Goal: Task Accomplishment & Management: Use online tool/utility

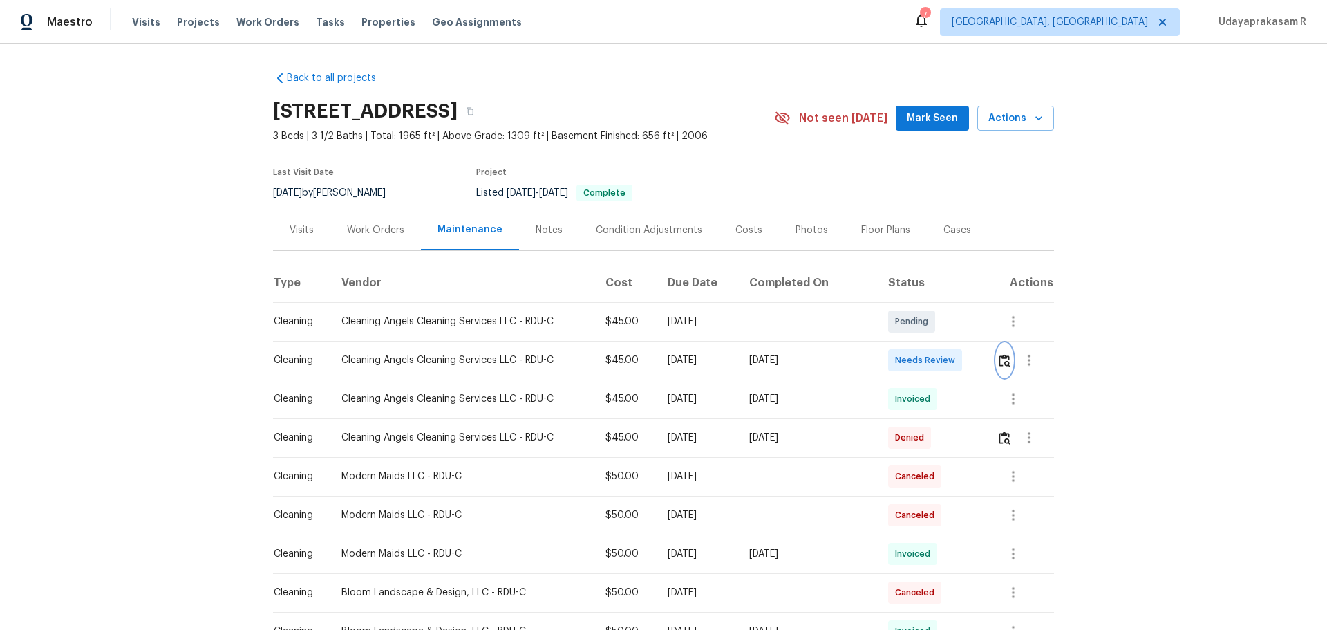
click at [1004, 365] on img "button" at bounding box center [1005, 360] width 12 height 13
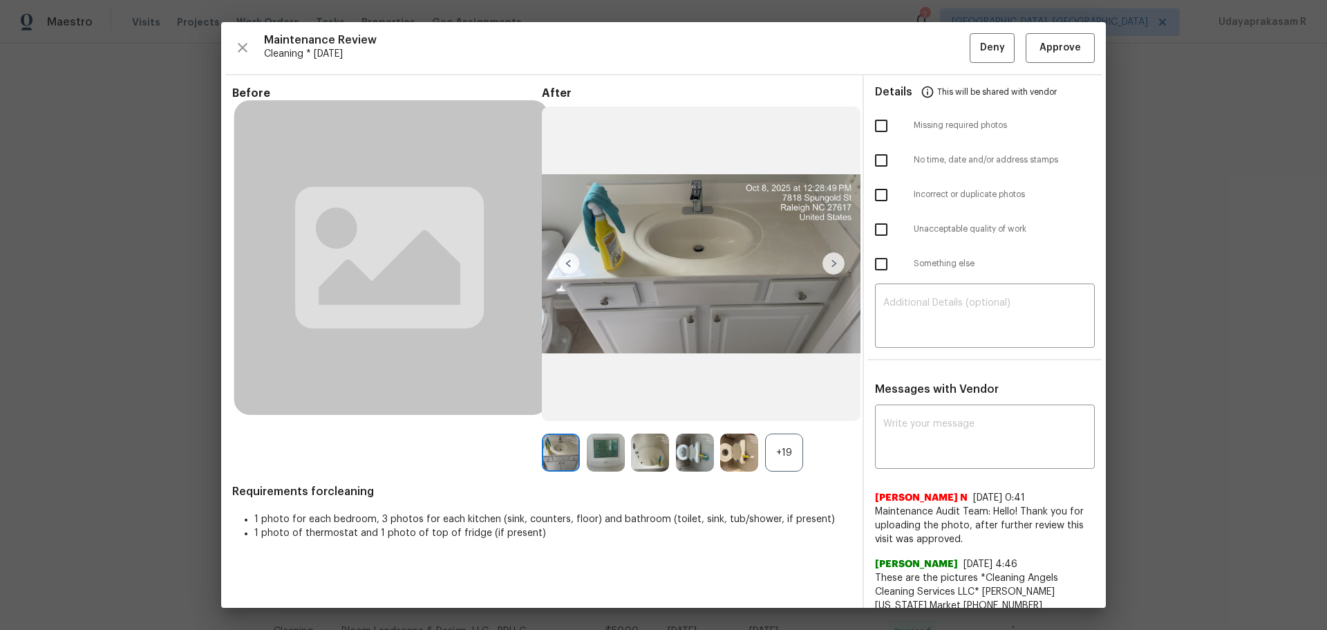
click at [880, 122] on input "checkbox" at bounding box center [881, 125] width 29 height 29
checkbox input "true"
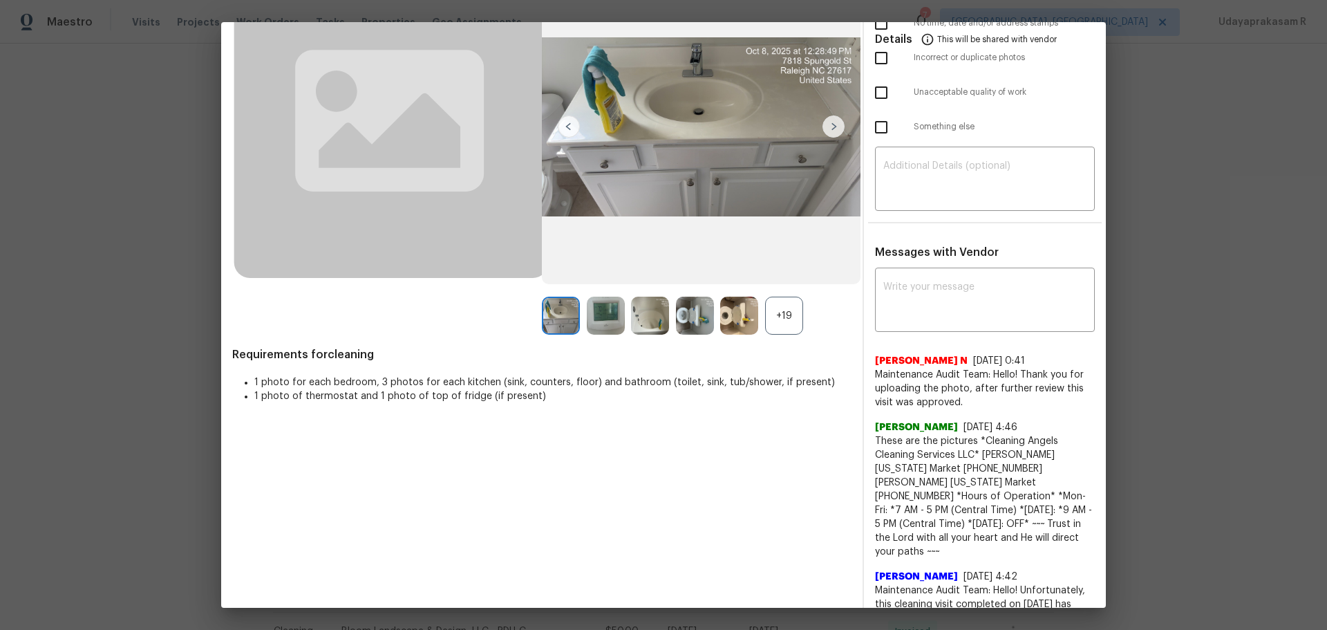
scroll to position [138, 0]
click at [901, 195] on textarea at bounding box center [984, 179] width 203 height 39
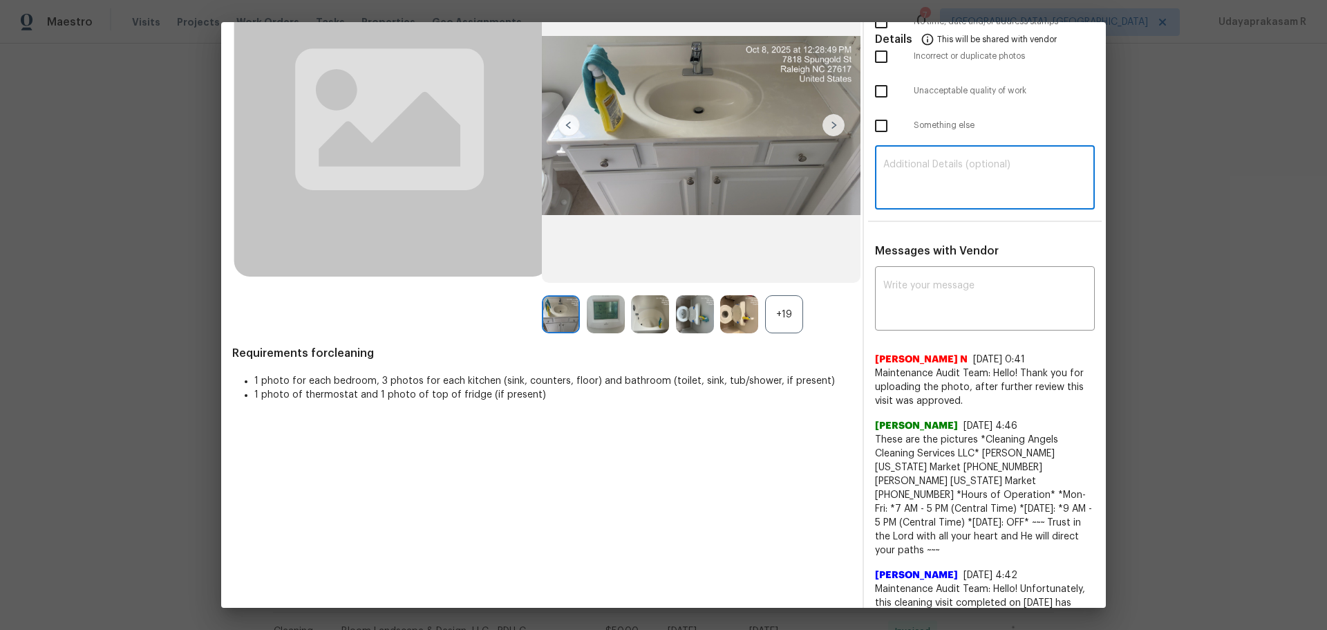
paste textarea "Maintenance Audit Team: Hello! Unfortunately, this cleaning visit completed on …"
type textarea "Maintenance Audit Team: Hello! Unfortunately, this cleaning visit completed on …"
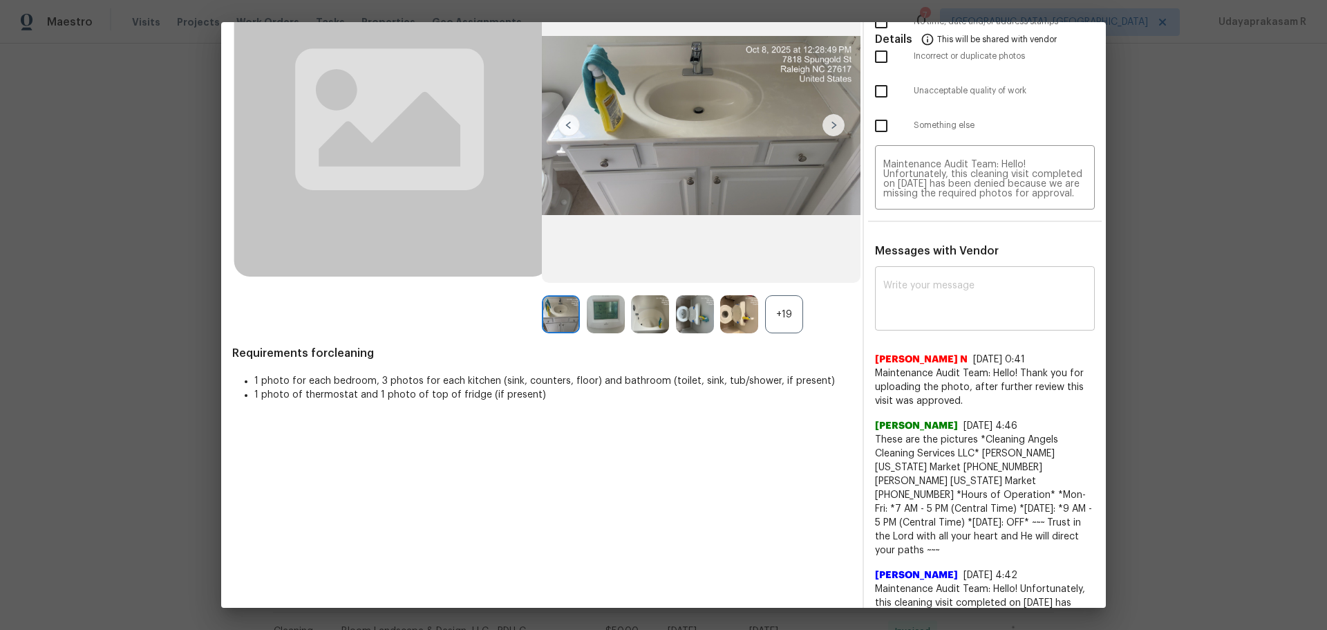
click at [951, 324] on div "x ​" at bounding box center [985, 300] width 220 height 61
paste textarea "Maintenance Audit Team: Hello! Unfortunately, this cleaning visit completed on …"
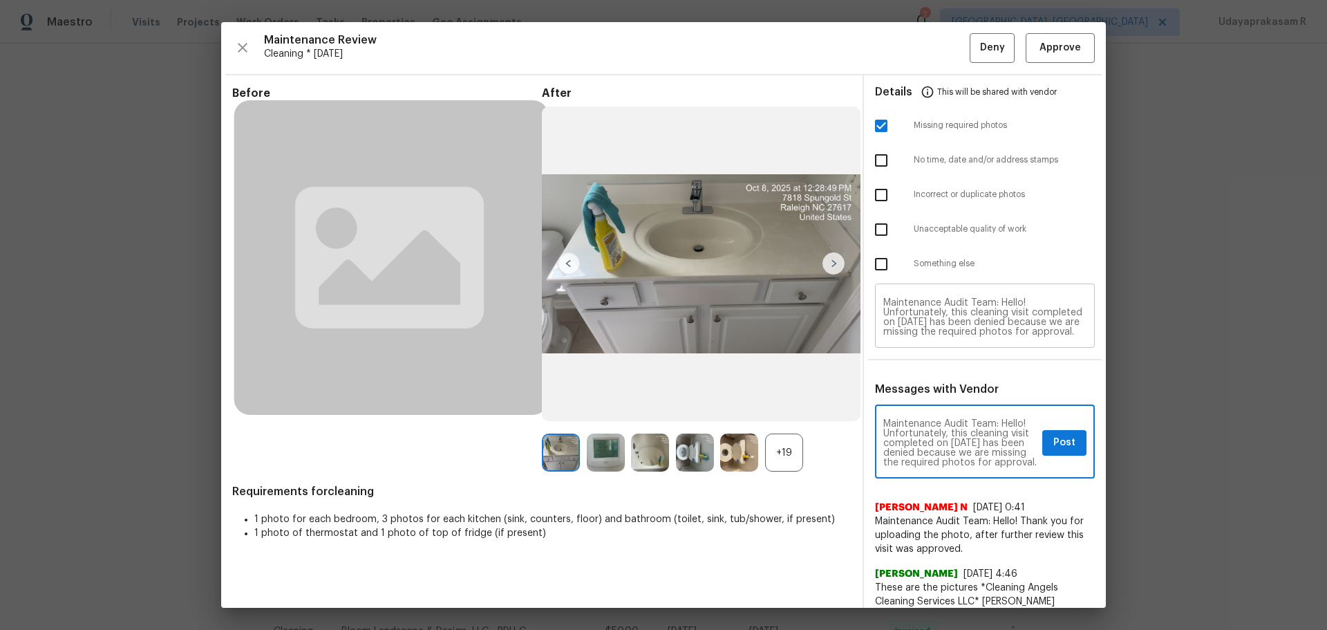
type textarea "Maintenance Audit Team: Hello! Unfortunately, this cleaning visit completed on …"
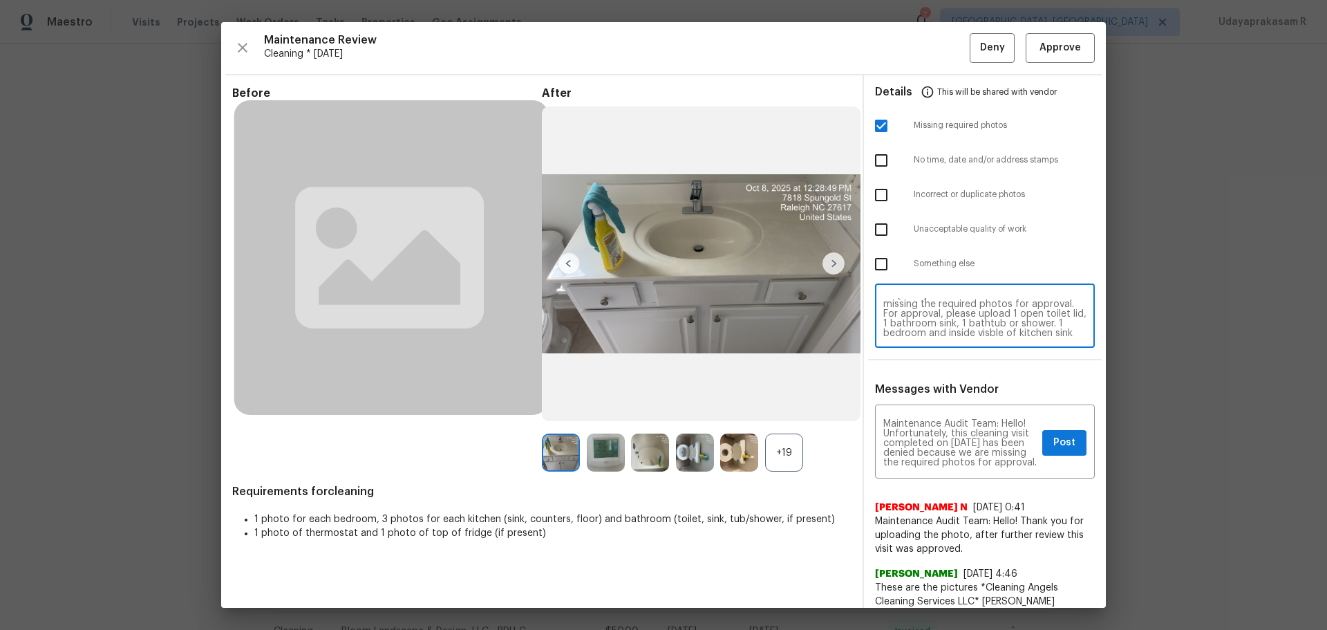
scroll to position [55, 0]
click at [987, 317] on textarea "Maintenance Audit Team: Hello! Unfortunately, this cleaning visit completed on …" at bounding box center [984, 317] width 203 height 39
click at [1006, 311] on textarea "Maintenance Audit Team: Hello! Unfortunately, this cleaning visit completed on …" at bounding box center [984, 317] width 203 height 39
type textarea "Maintenance Audit Team: Hello! Unfortunately, this cleaning visit completed on …"
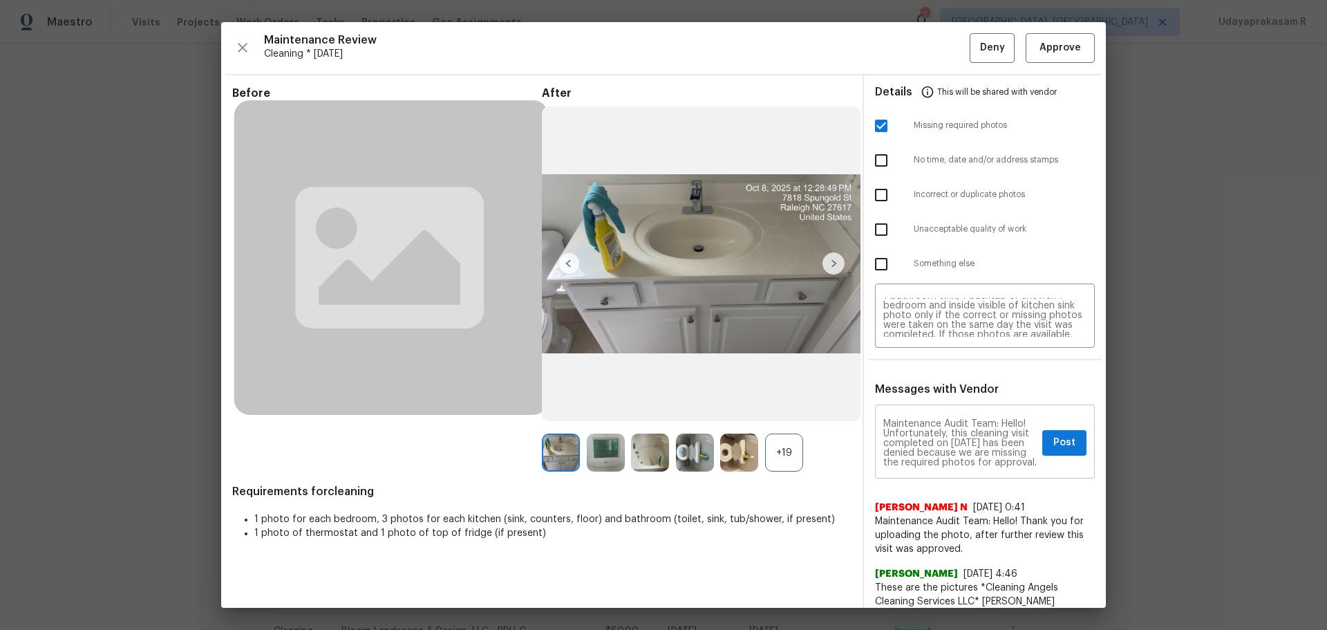
click at [989, 457] on textarea "Maintenance Audit Team: Hello! Unfortunately, this cleaning visit completed on …" at bounding box center [959, 443] width 153 height 48
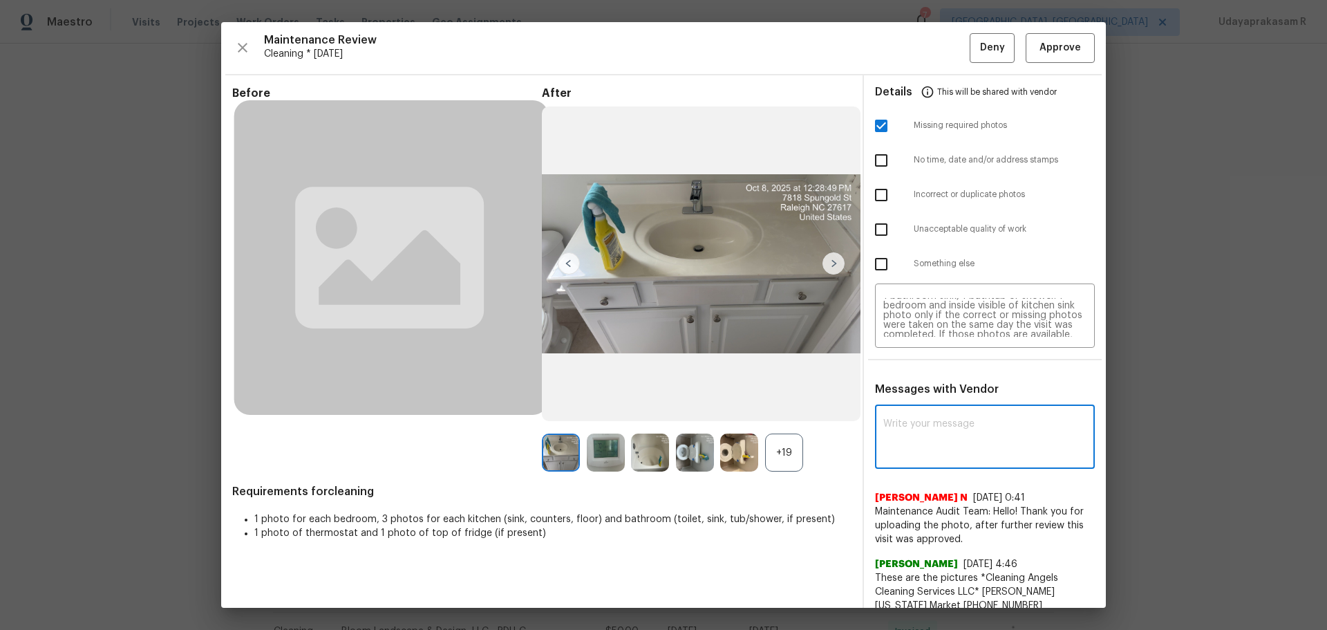
paste textarea "Maintenance Audit Team: Hello! Unfortunately, this cleaning visit completed on …"
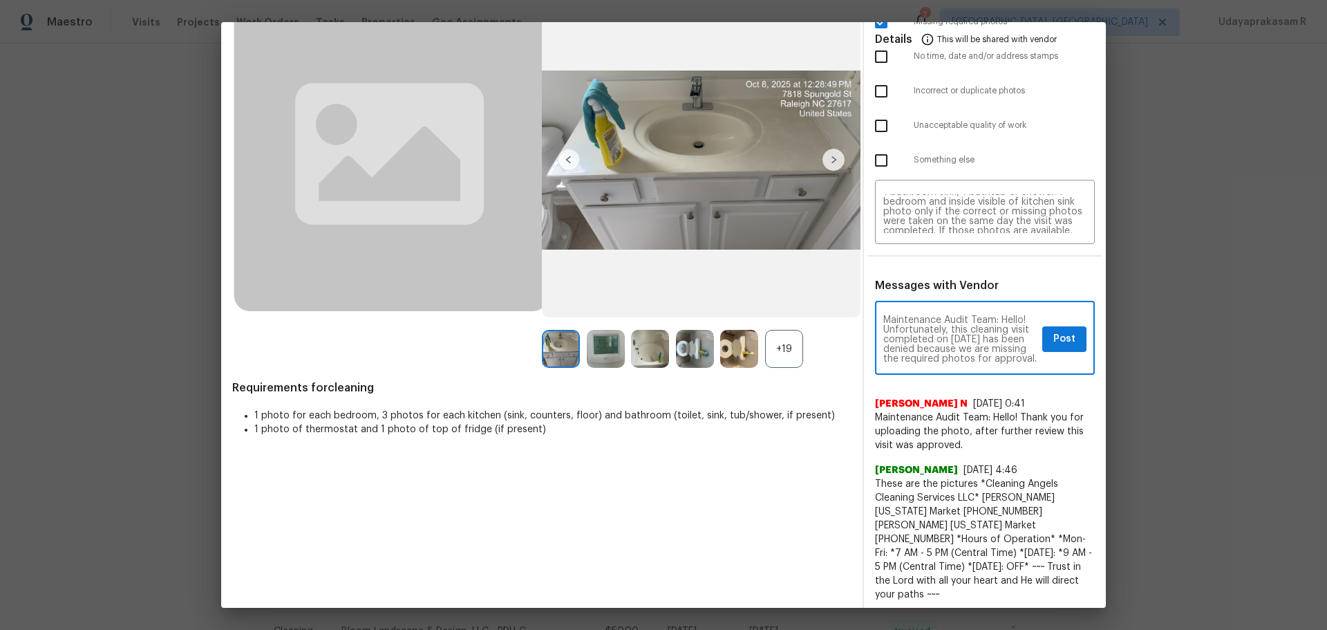
scroll to position [138, 0]
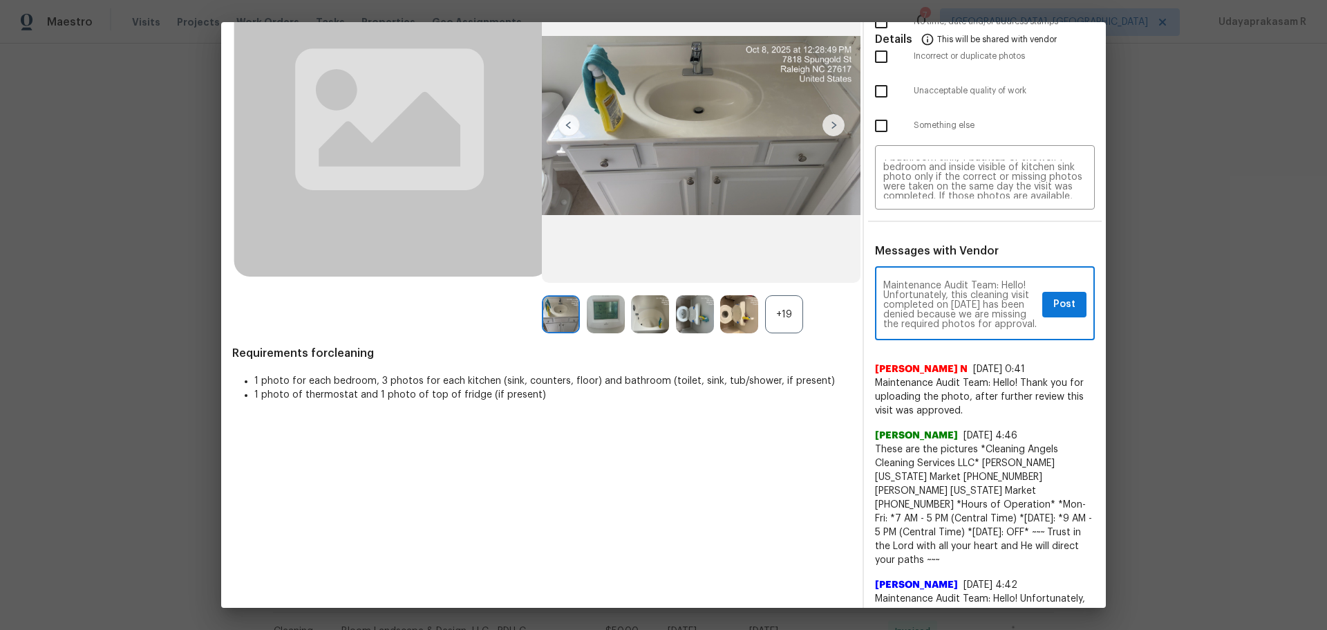
type textarea "Maintenance Audit Team: Hello! Unfortunately, this cleaning visit completed on …"
click at [1049, 294] on button "Post" at bounding box center [1064, 305] width 44 height 26
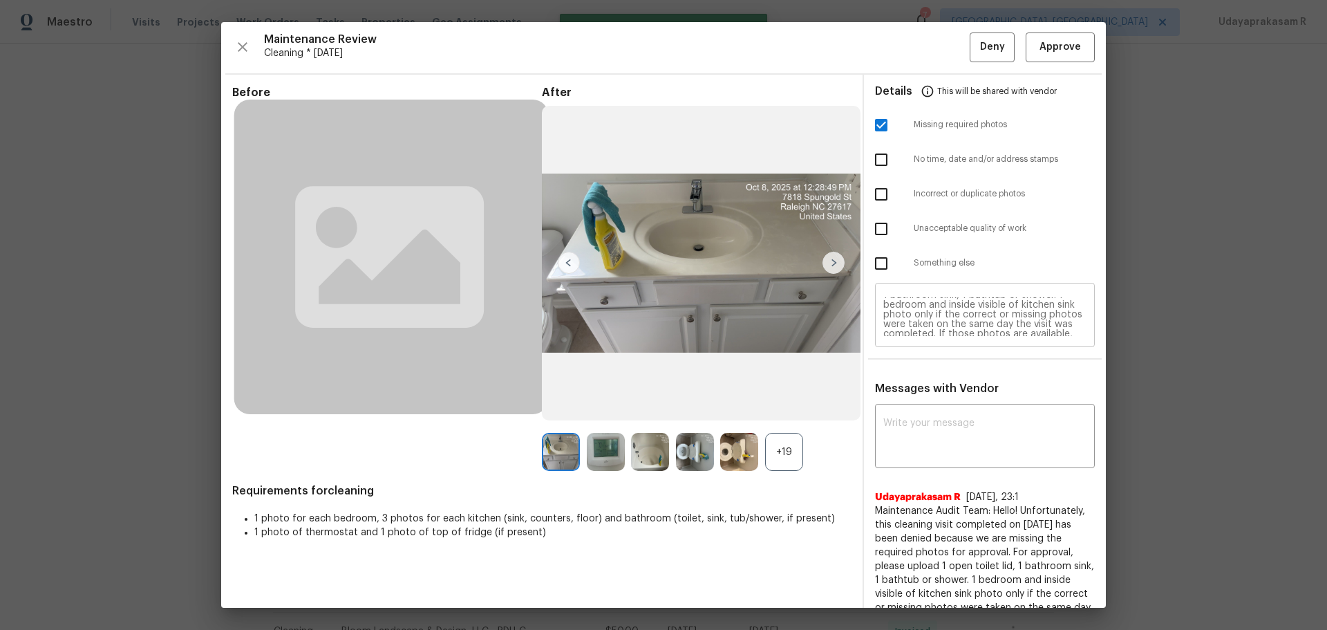
scroll to position [0, 0]
click at [980, 43] on span "Deny" at bounding box center [992, 47] width 25 height 17
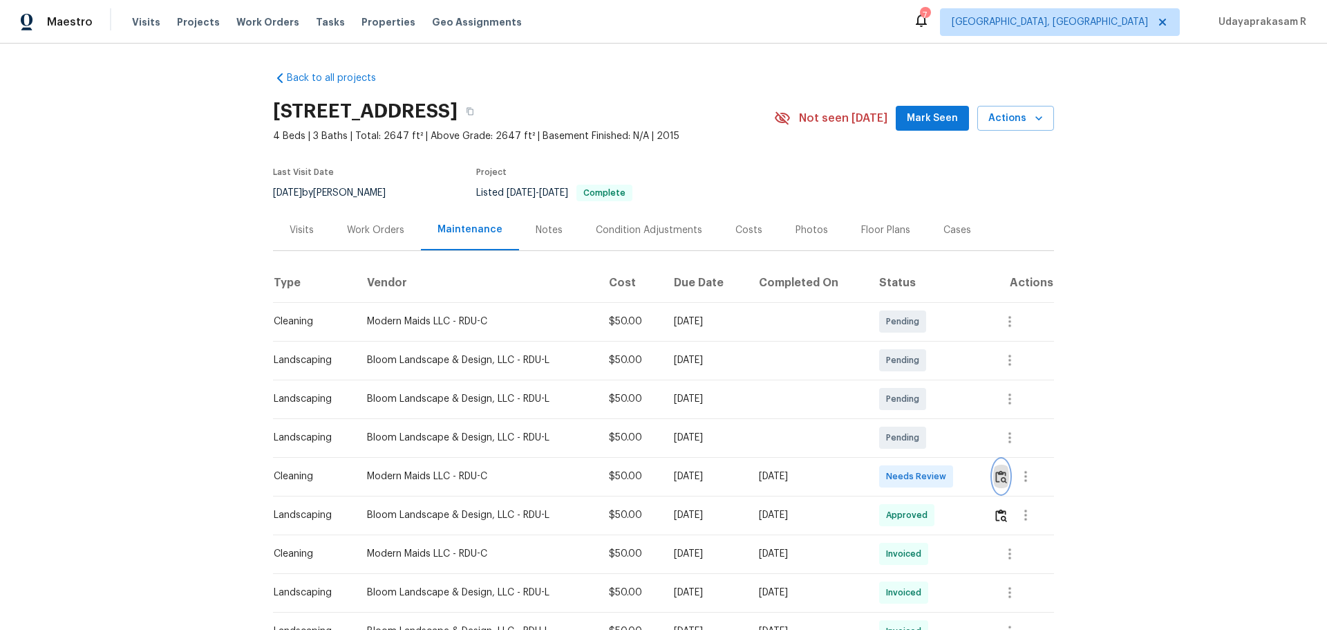
click at [1000, 478] on img "button" at bounding box center [1001, 476] width 12 height 13
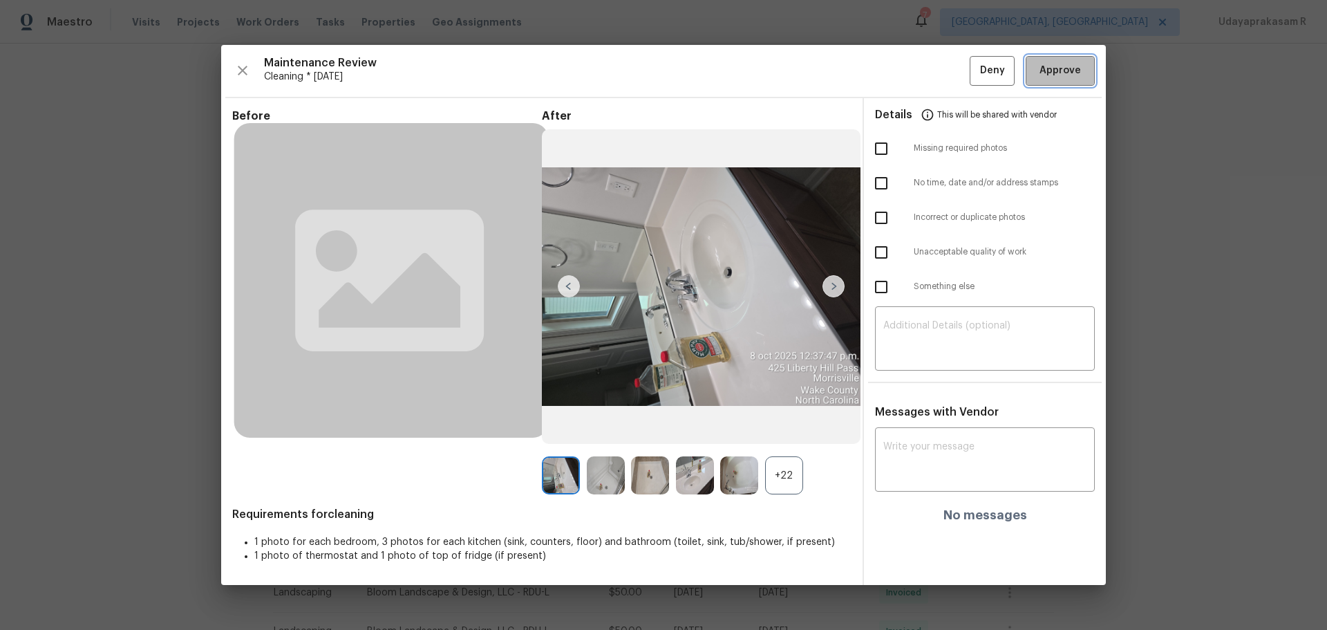
click at [1045, 69] on span "Approve" at bounding box center [1060, 70] width 41 height 17
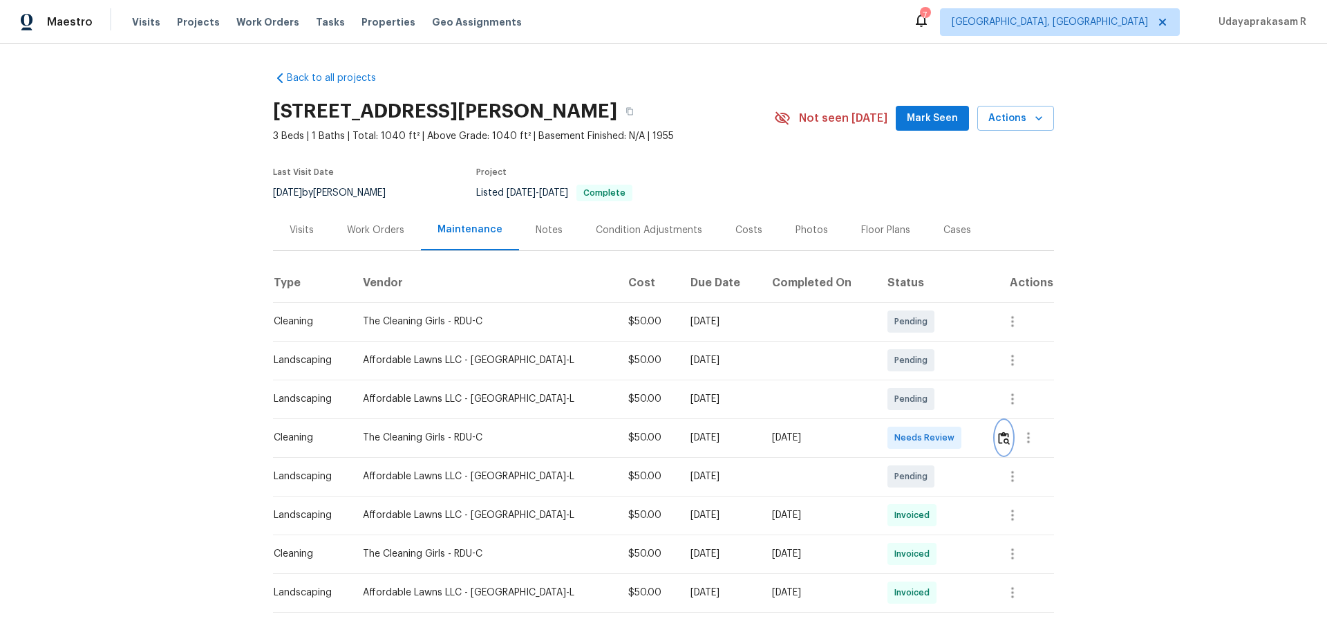
click at [998, 436] on img "button" at bounding box center [1004, 437] width 12 height 13
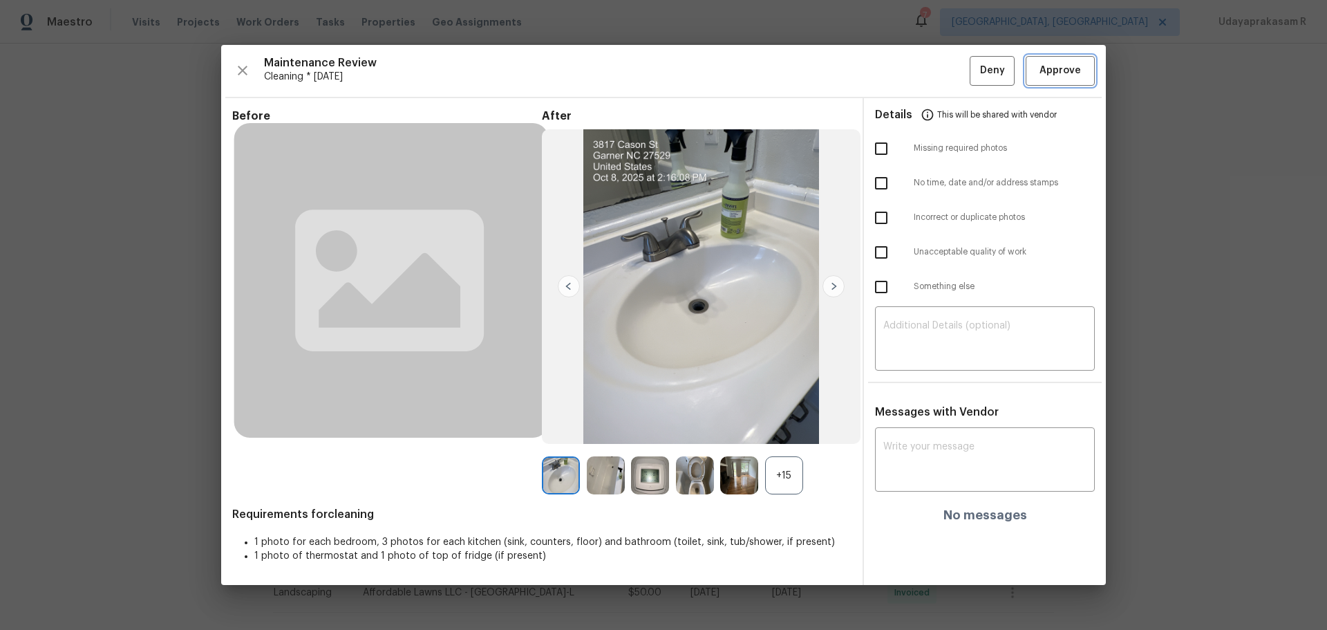
click at [1065, 64] on span "Approve" at bounding box center [1060, 70] width 41 height 17
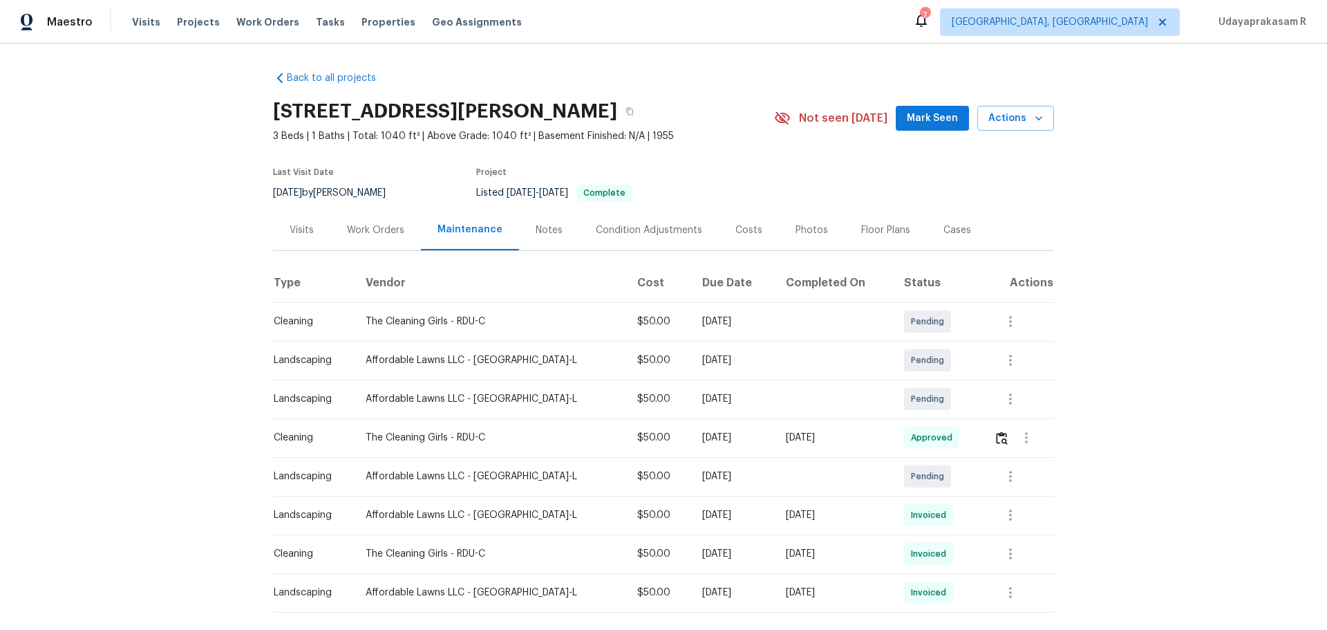
click at [1027, 312] on div at bounding box center [1023, 321] width 59 height 33
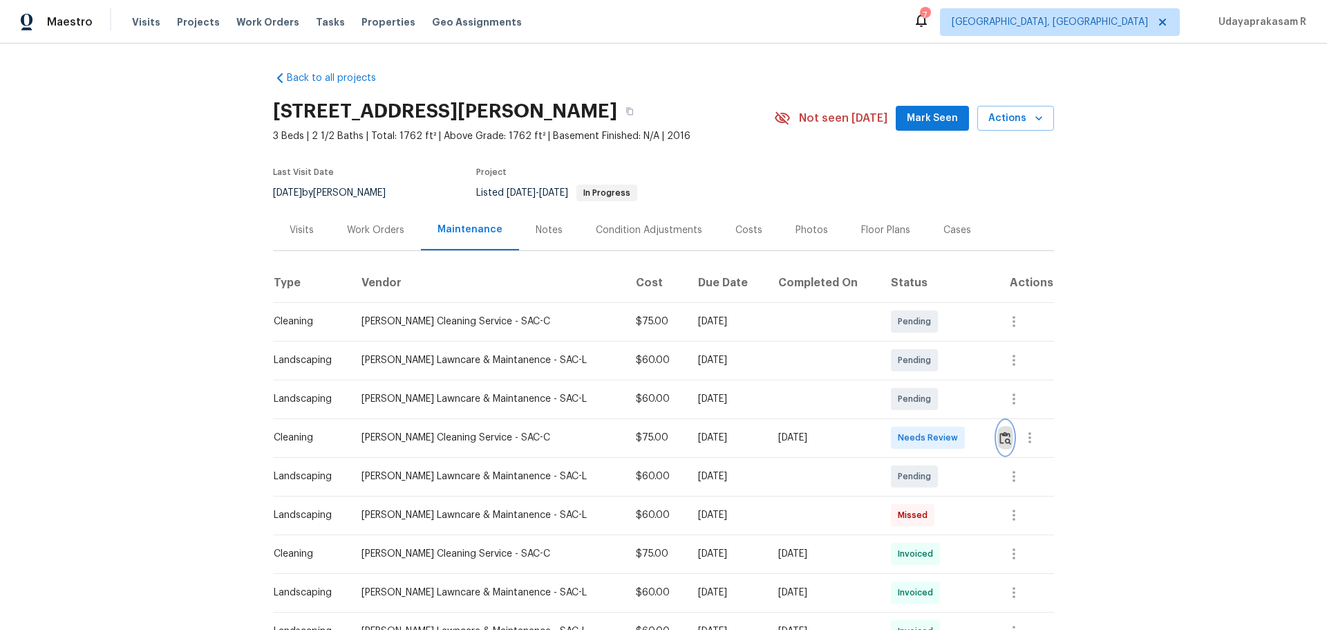
click at [944, 413] on img "button" at bounding box center [1006, 437] width 12 height 13
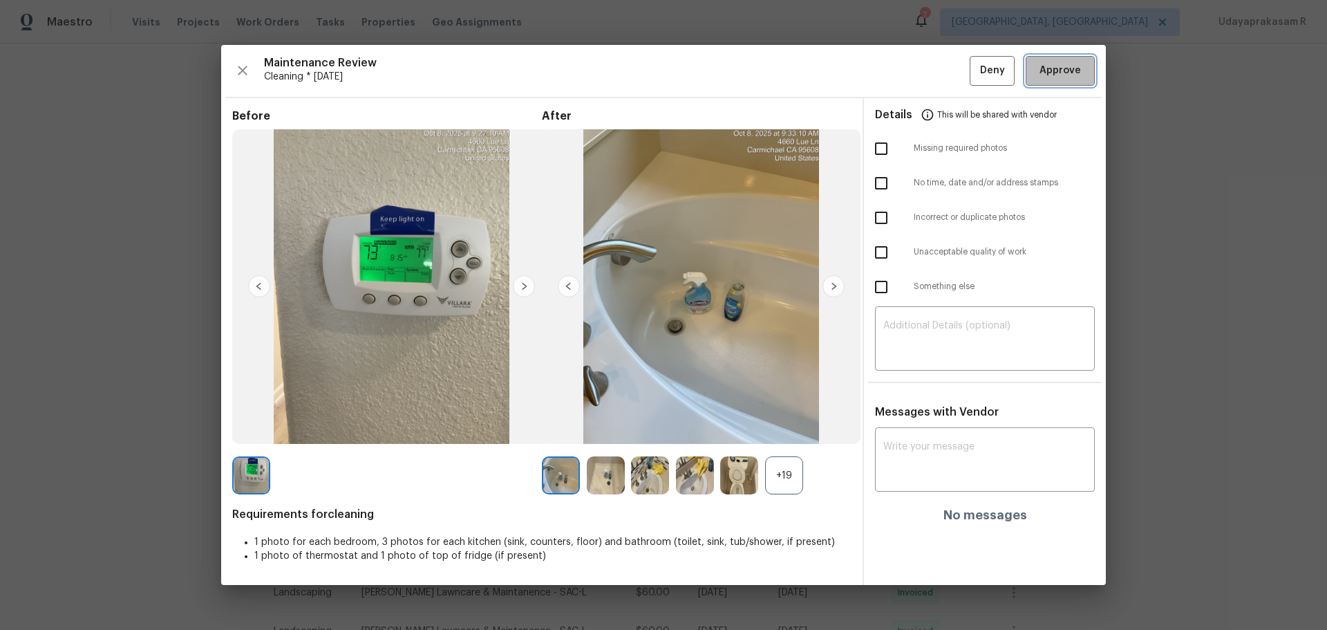
click at [944, 71] on span "Approve" at bounding box center [1060, 70] width 41 height 17
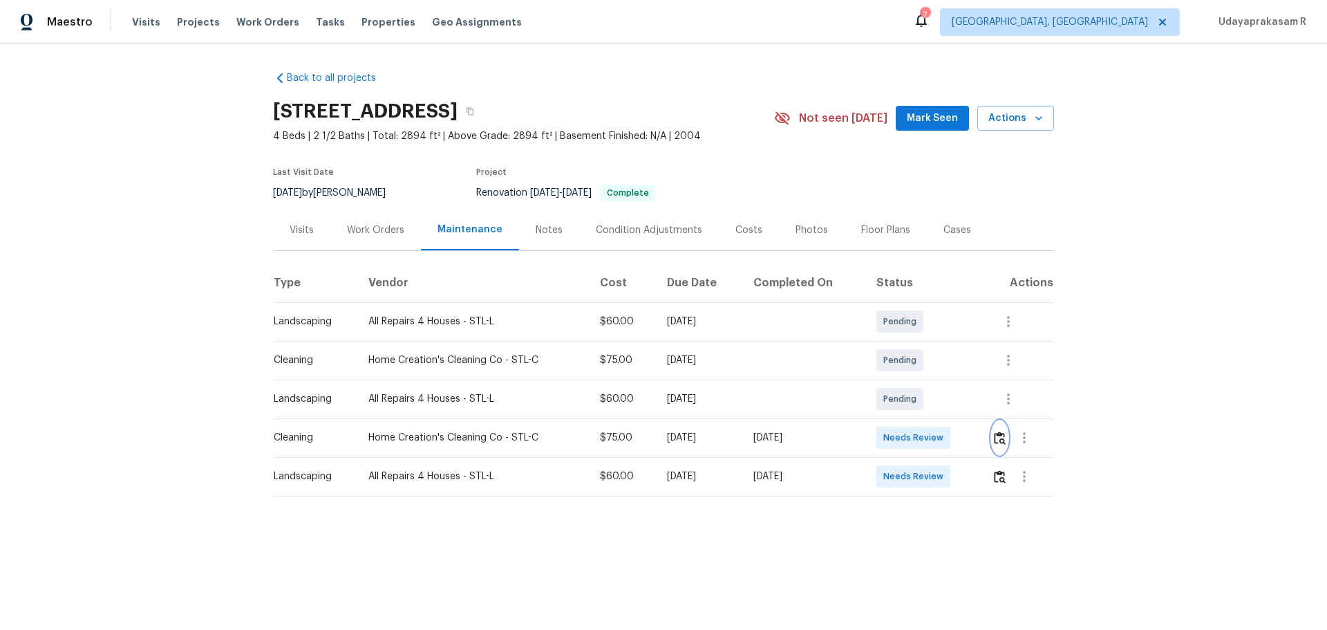
click at [944, 413] on img "button" at bounding box center [1000, 437] width 12 height 13
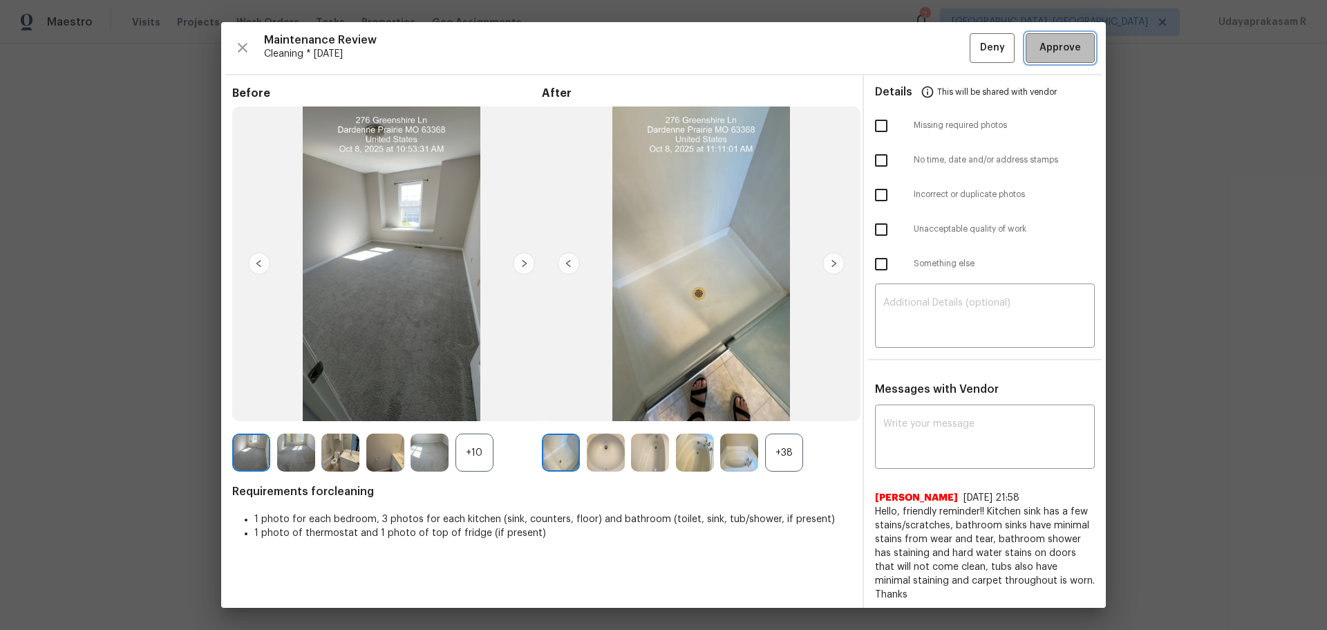
click at [944, 57] on span "Approve" at bounding box center [1060, 47] width 41 height 17
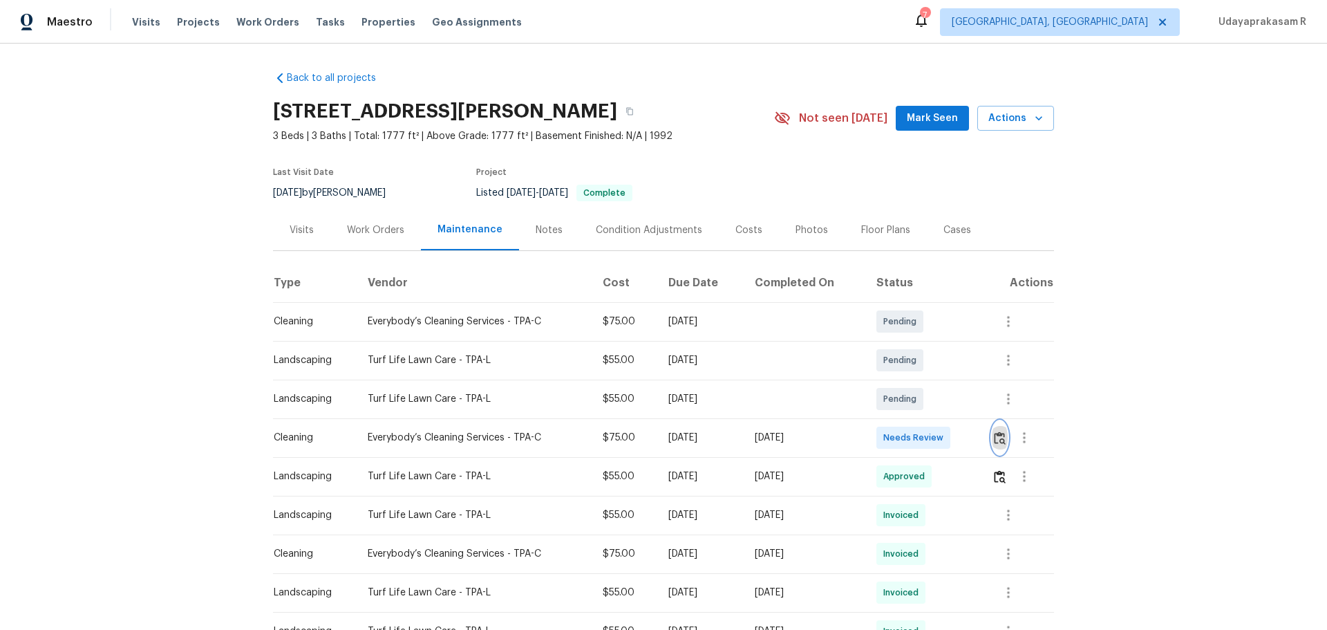
click at [944, 413] on img "button" at bounding box center [1000, 437] width 12 height 13
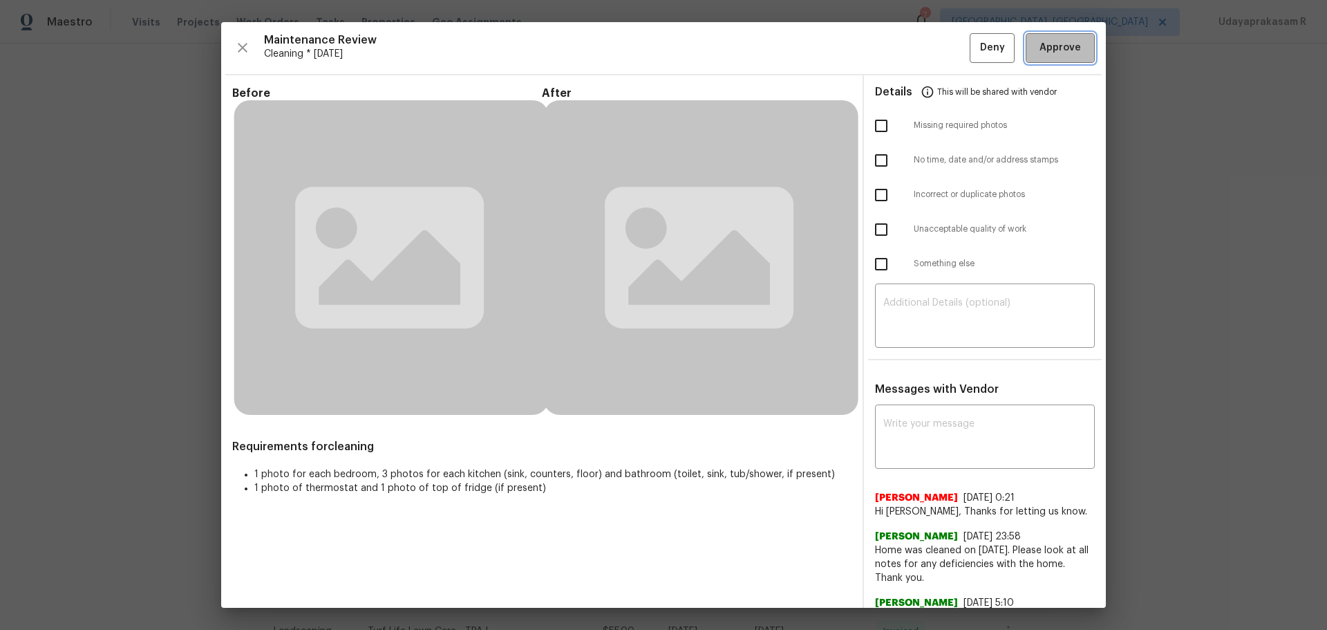
click at [944, 51] on span "Approve" at bounding box center [1060, 47] width 41 height 17
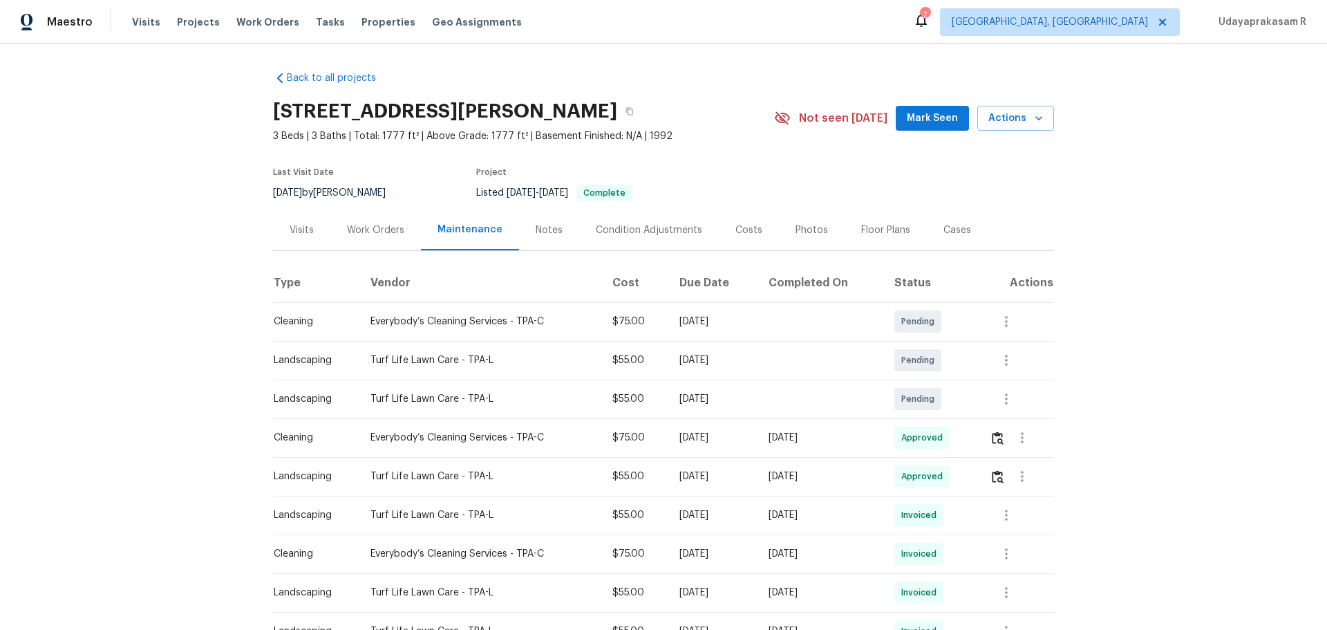
click at [944, 369] on div "Back to all projects 8812 Bayaud Dr, Tampa, FL 33626 3 Beds | 3 Baths | Total: …" at bounding box center [663, 337] width 1327 height 586
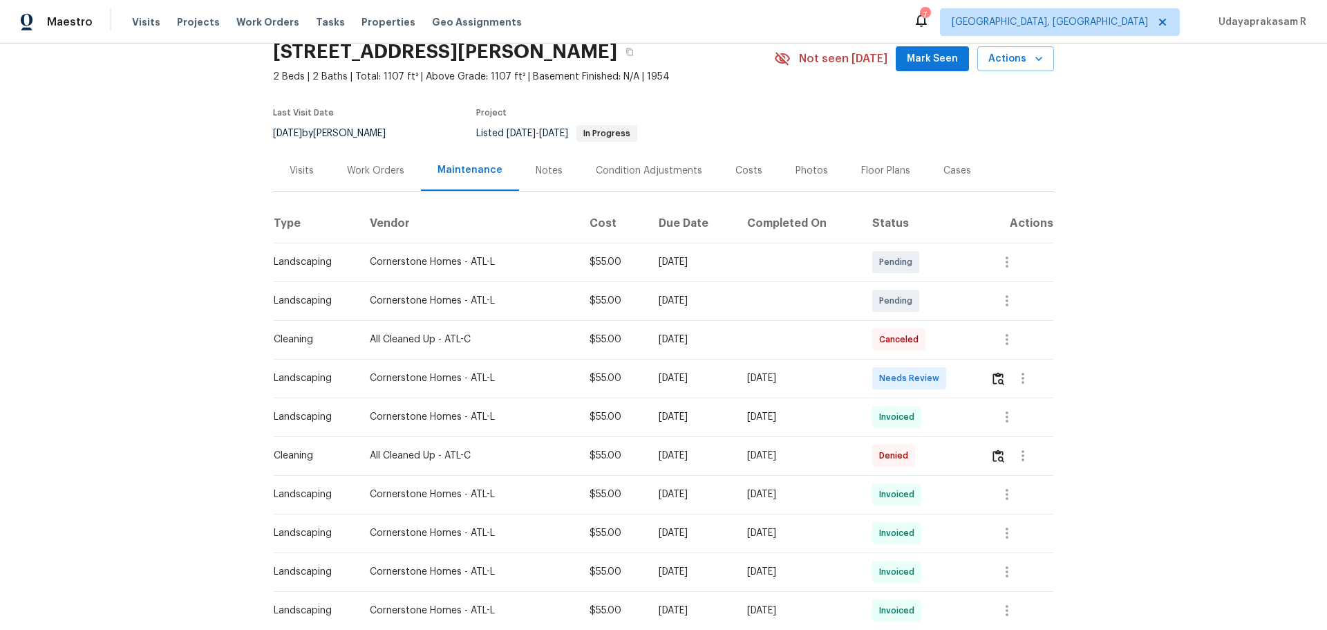
scroll to position [138, 0]
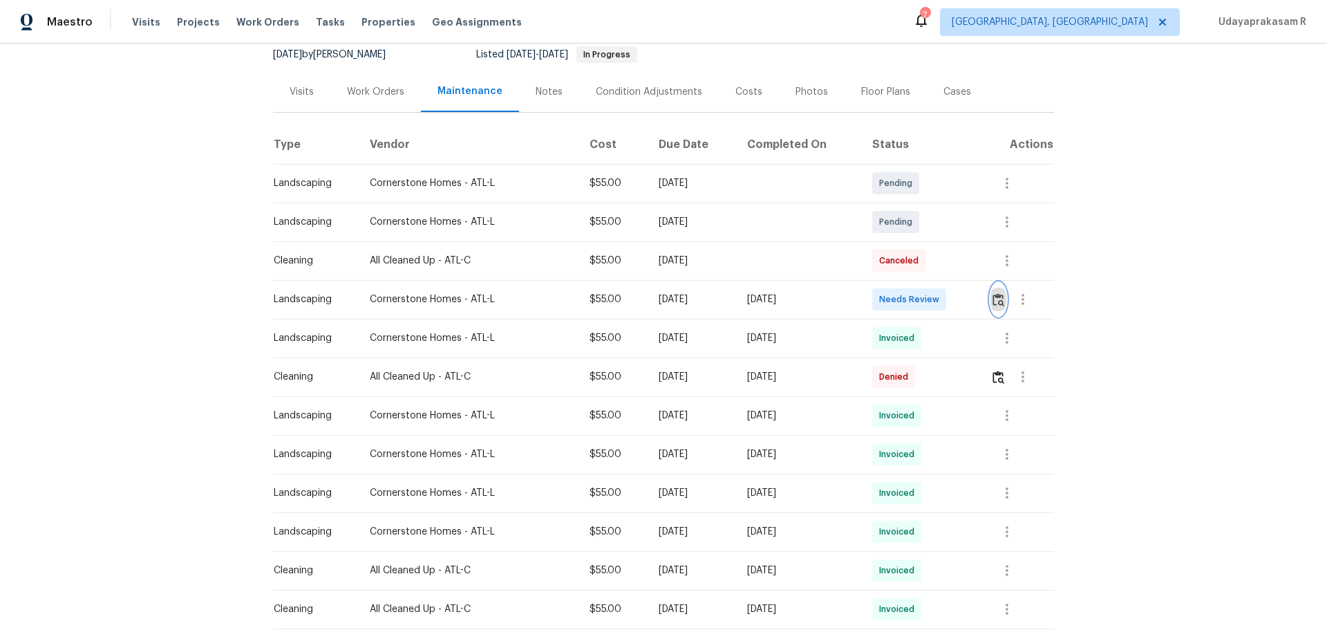
click at [997, 306] on button "button" at bounding box center [999, 299] width 16 height 33
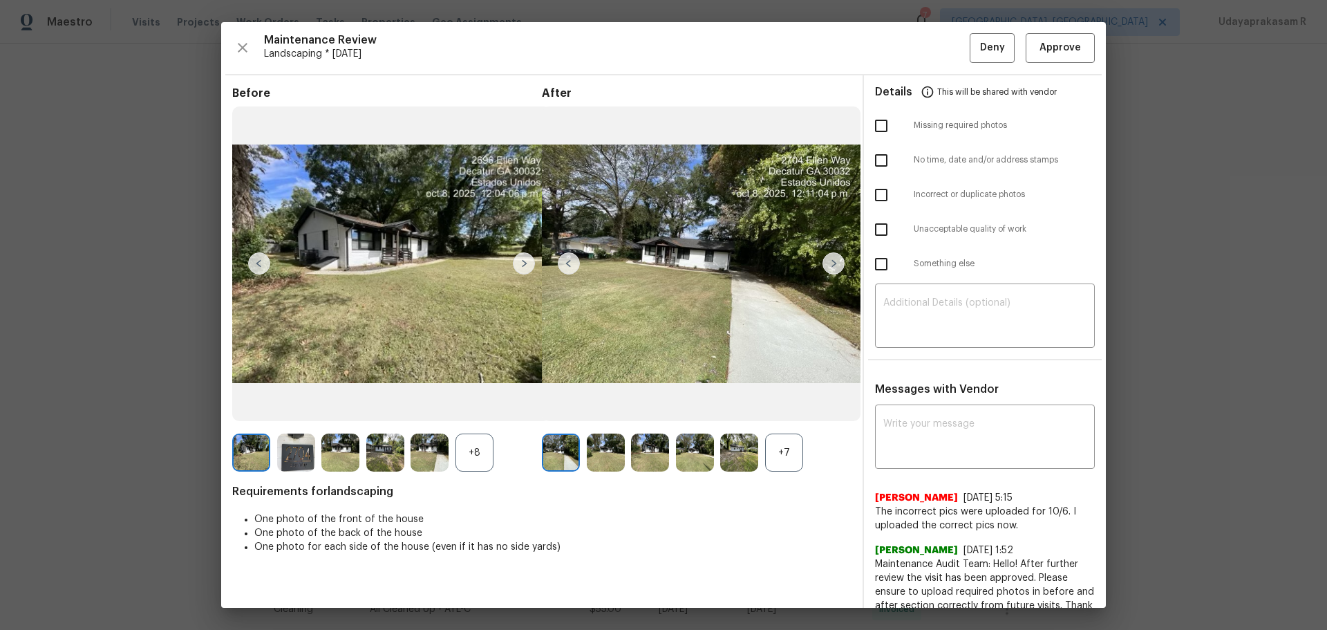
click at [828, 261] on img at bounding box center [834, 263] width 22 height 22
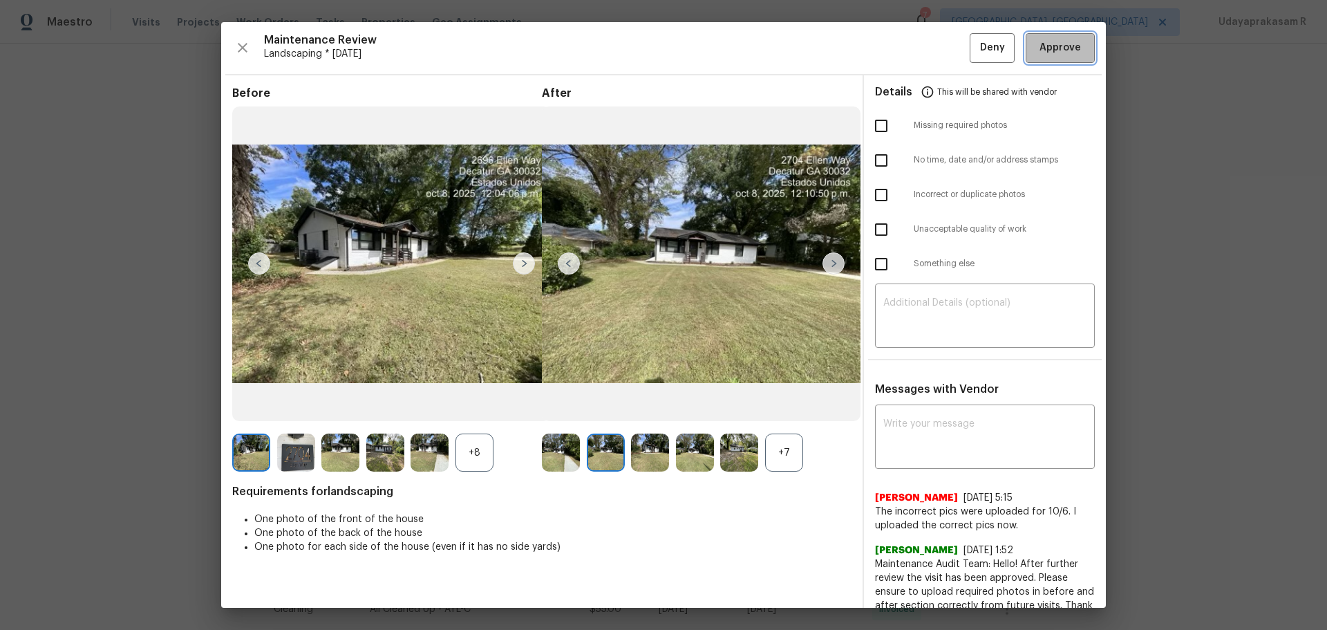
click at [1052, 53] on span "Approve" at bounding box center [1060, 47] width 41 height 17
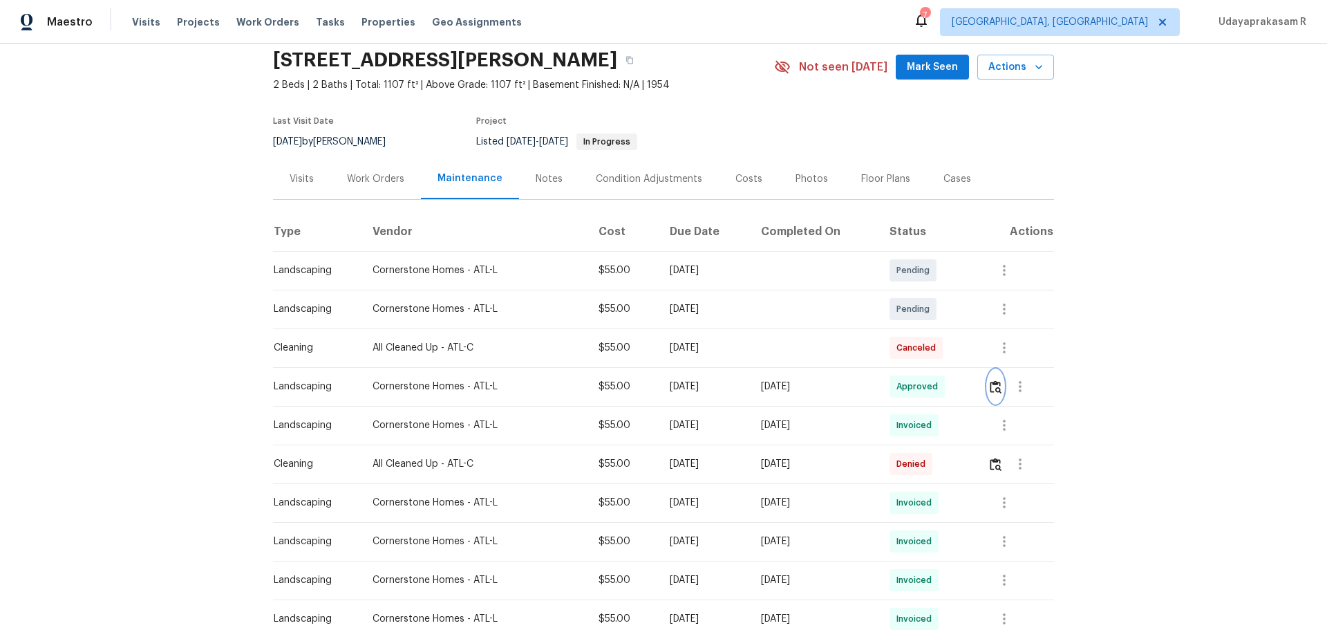
scroll to position [0, 0]
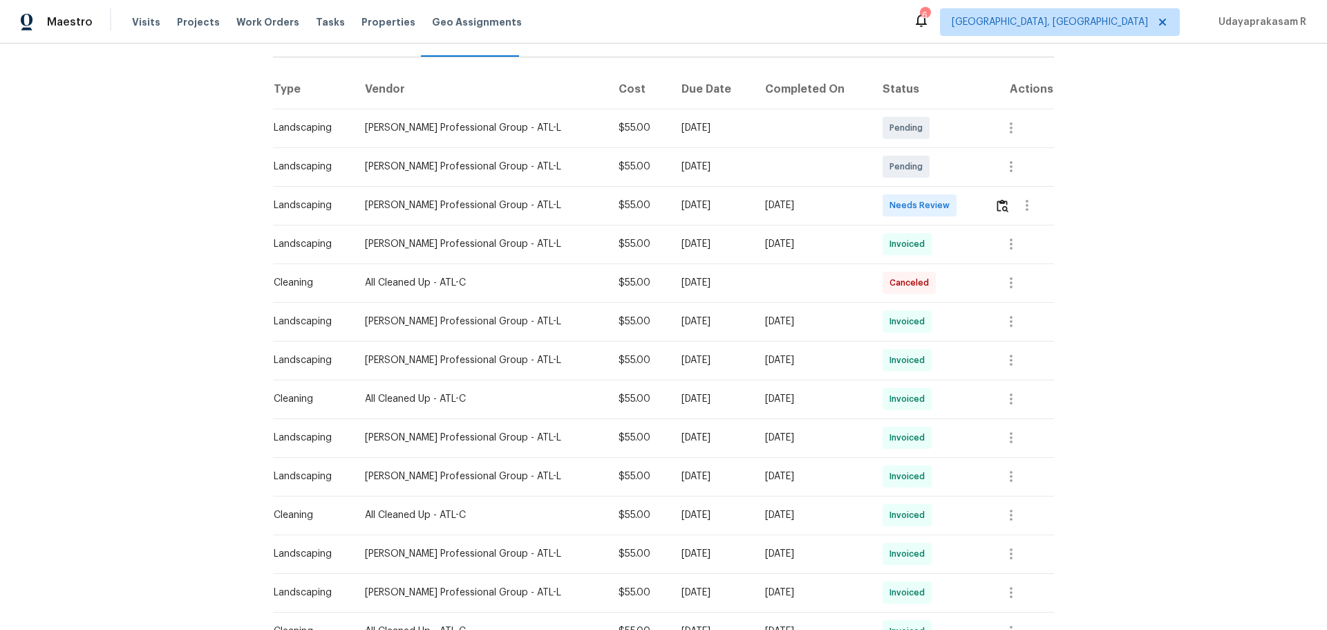
scroll to position [207, 0]
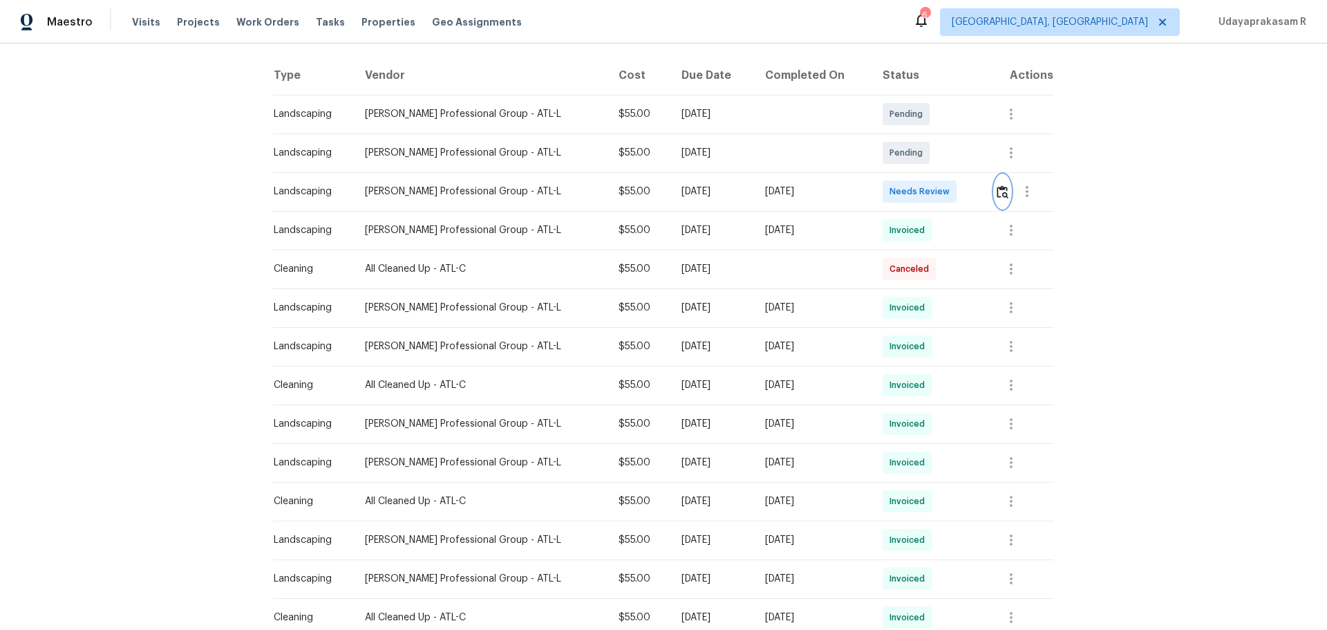
click at [944, 187] on img "button" at bounding box center [1003, 191] width 12 height 13
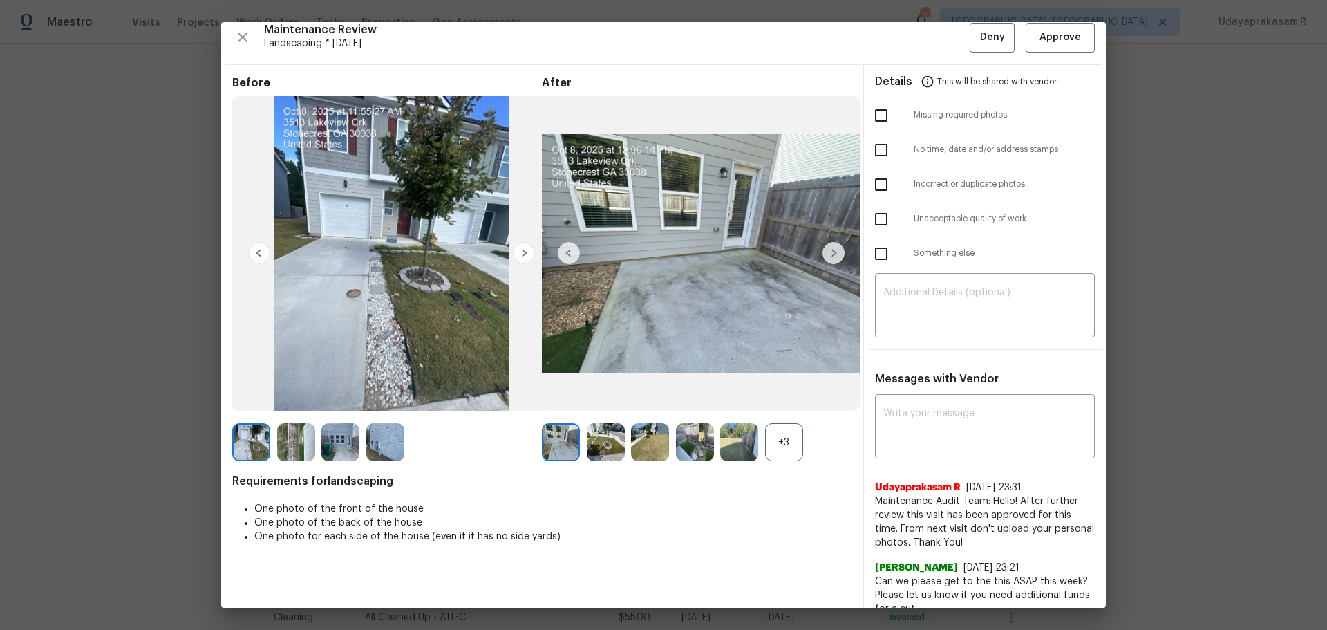
scroll to position [0, 0]
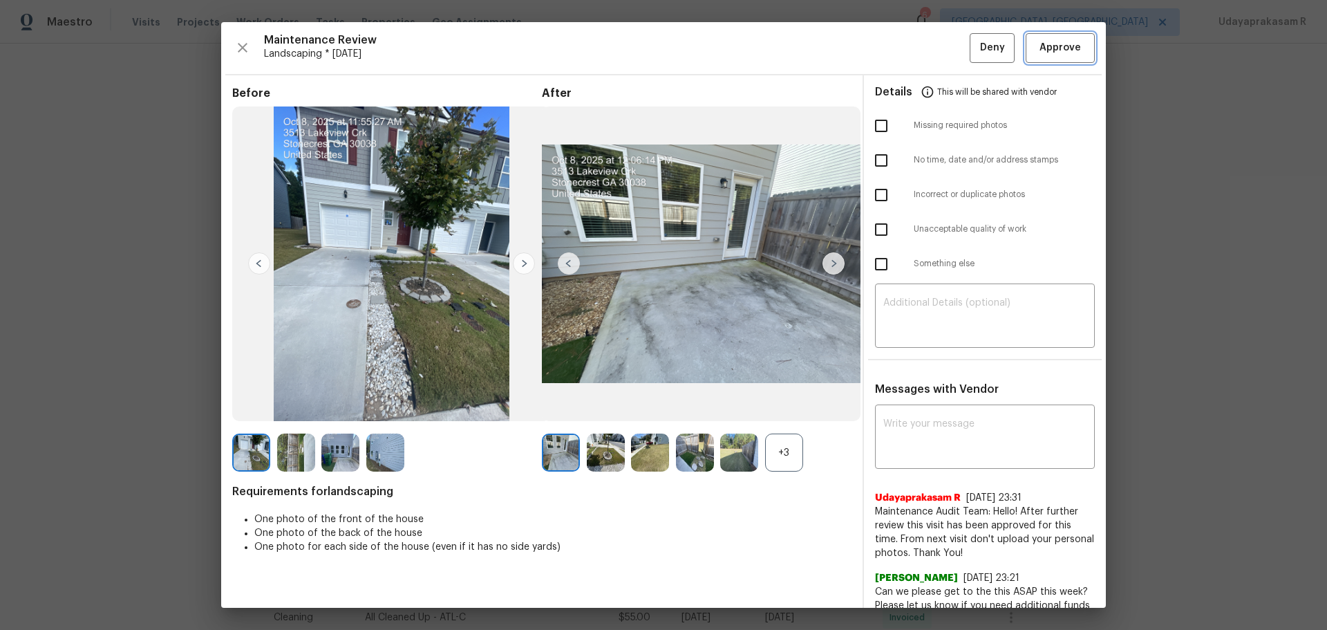
click at [944, 48] on span "Approve" at bounding box center [1060, 47] width 41 height 17
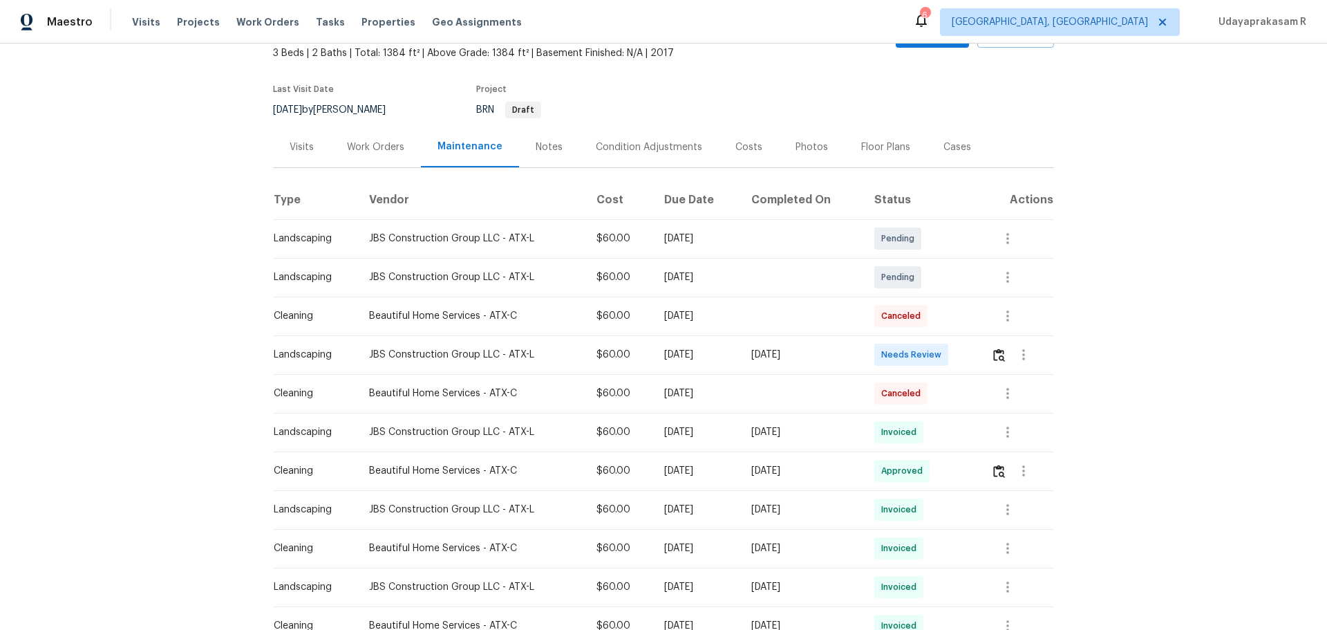
scroll to position [207, 0]
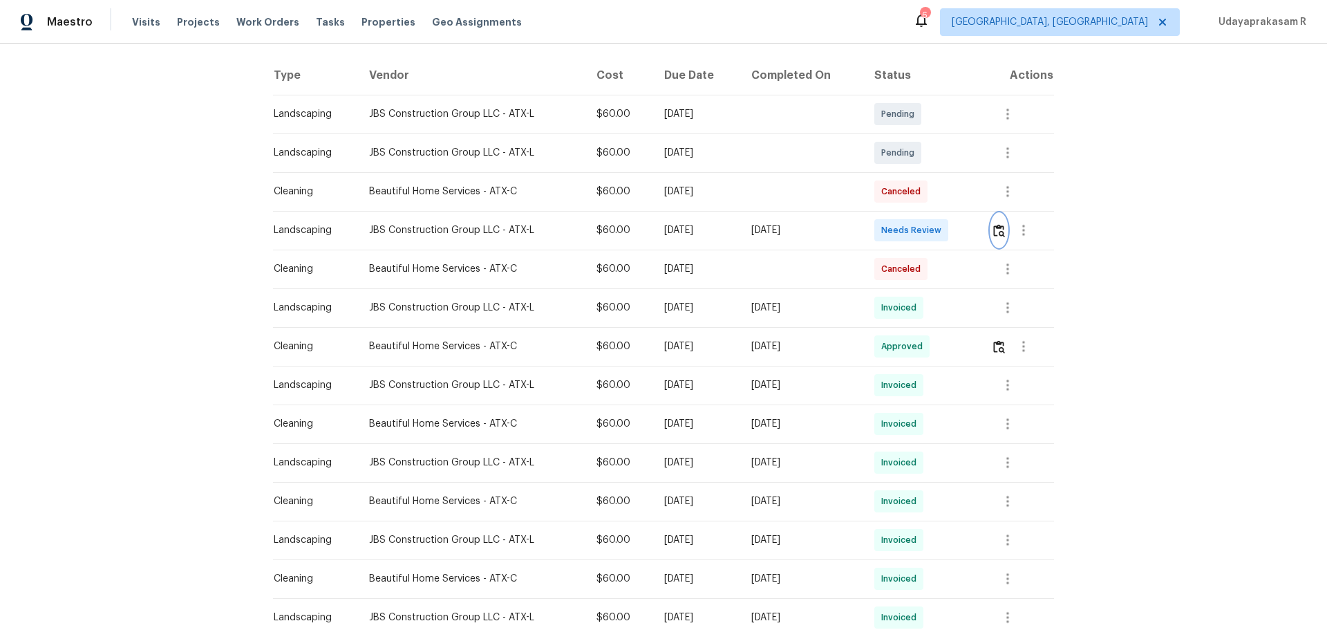
click at [944, 232] on button "button" at bounding box center [999, 230] width 16 height 33
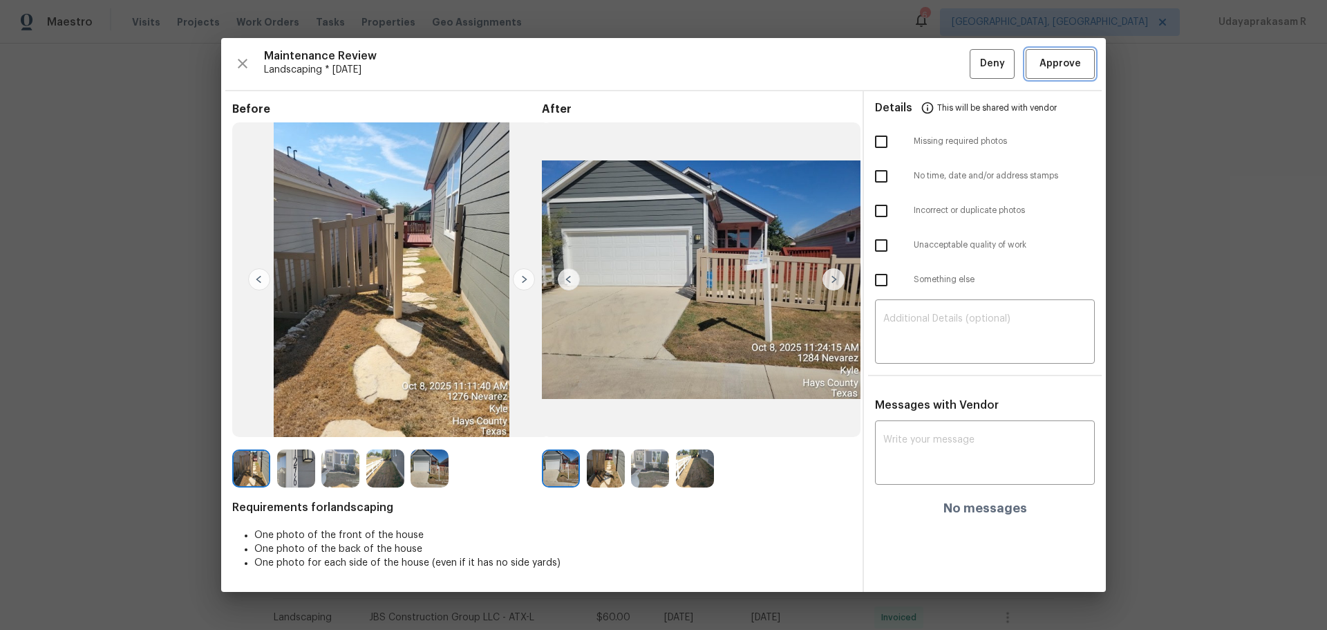
click at [944, 75] on button "Approve" at bounding box center [1060, 64] width 69 height 30
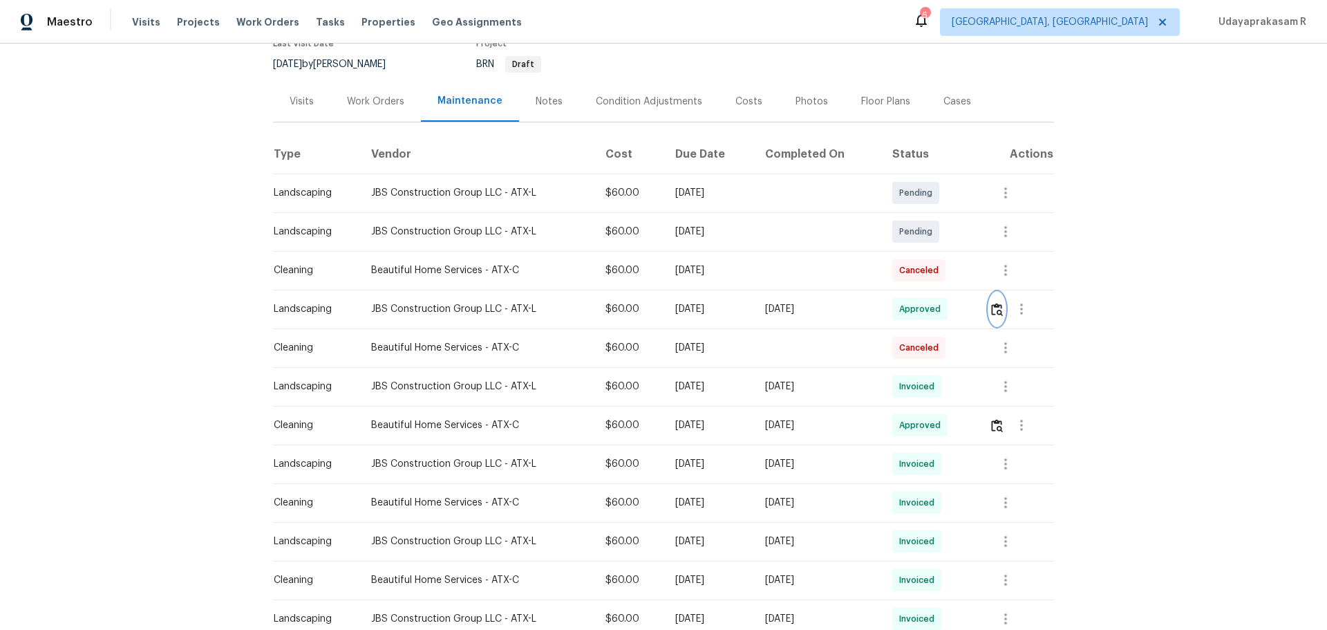
scroll to position [0, 0]
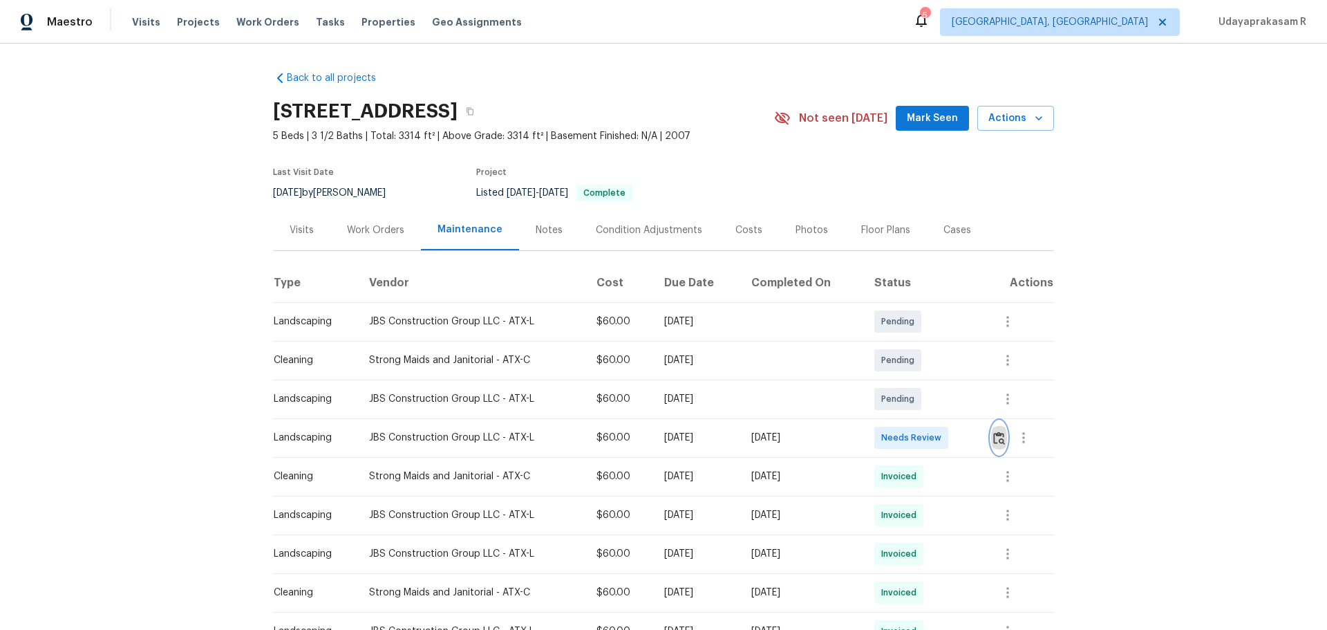
click at [944, 413] on button "button" at bounding box center [999, 437] width 16 height 33
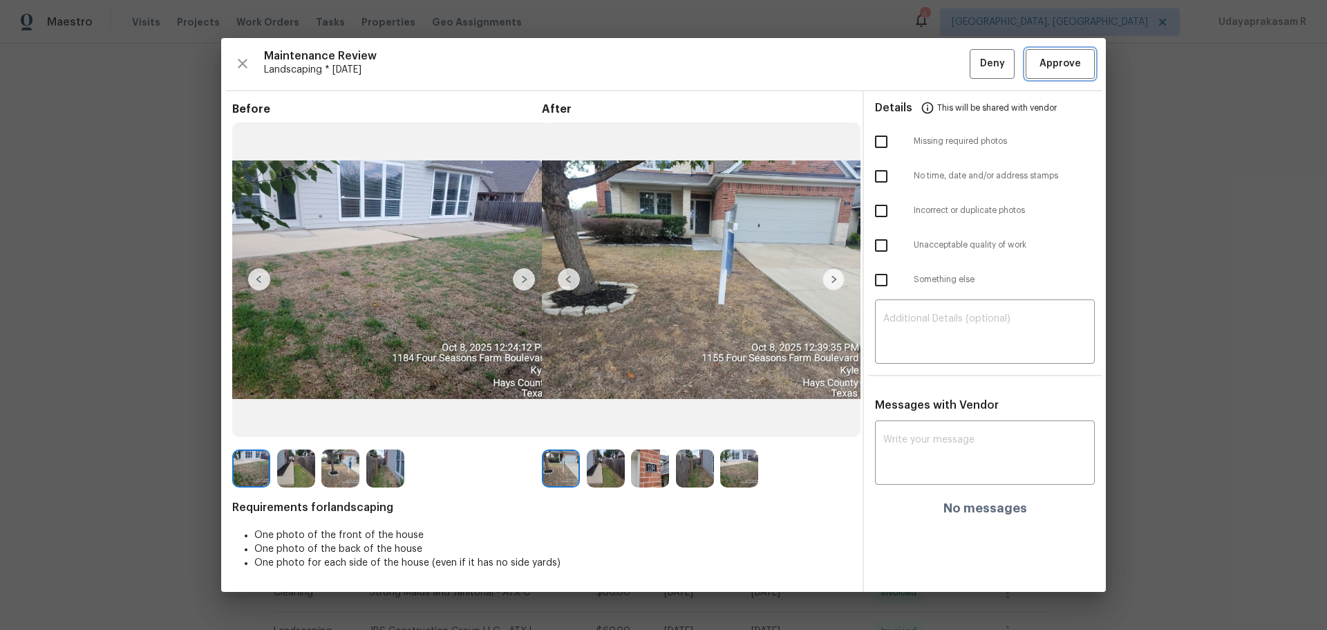
click at [944, 62] on span "Approve" at bounding box center [1060, 63] width 41 height 17
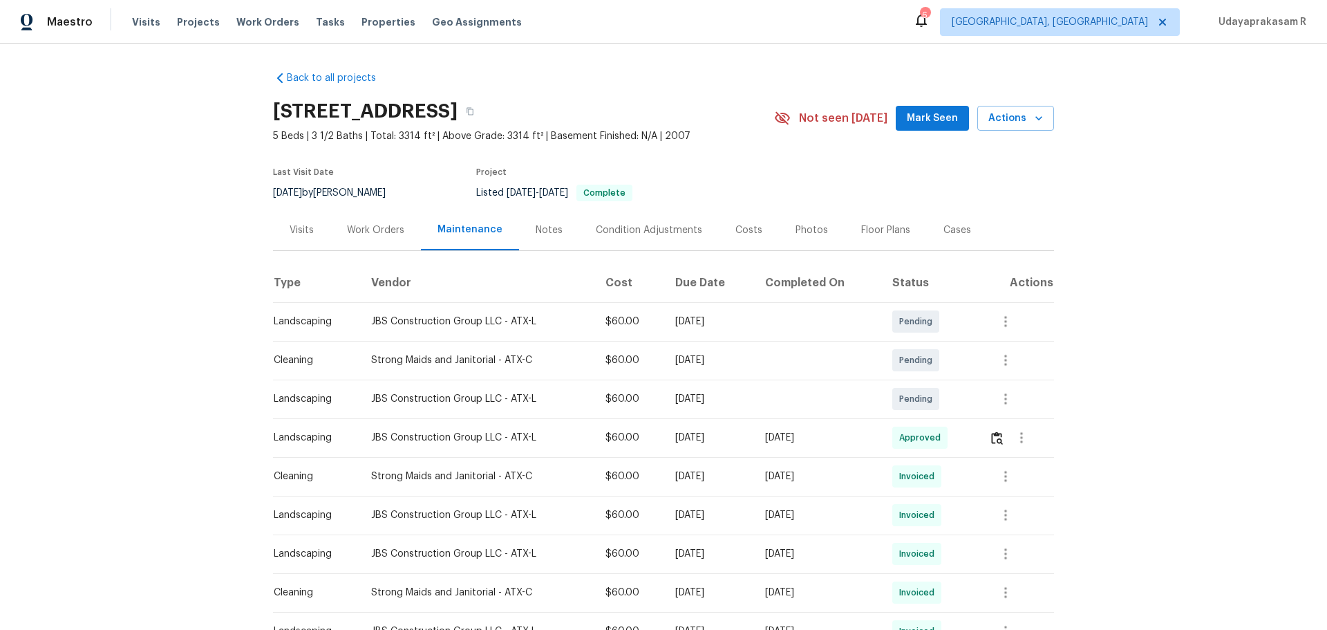
click at [944, 308] on div "Back to all projects [STREET_ADDRESS] 5 Beds | 3 1/2 Baths | Total: 3314 ft² | …" at bounding box center [663, 337] width 1327 height 586
